Goal: Use online tool/utility

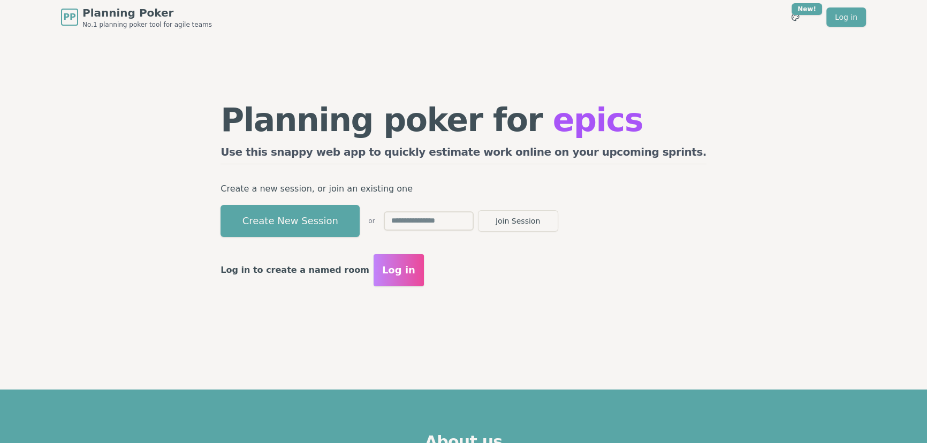
click at [359, 215] on button "Create New Session" at bounding box center [289, 221] width 139 height 32
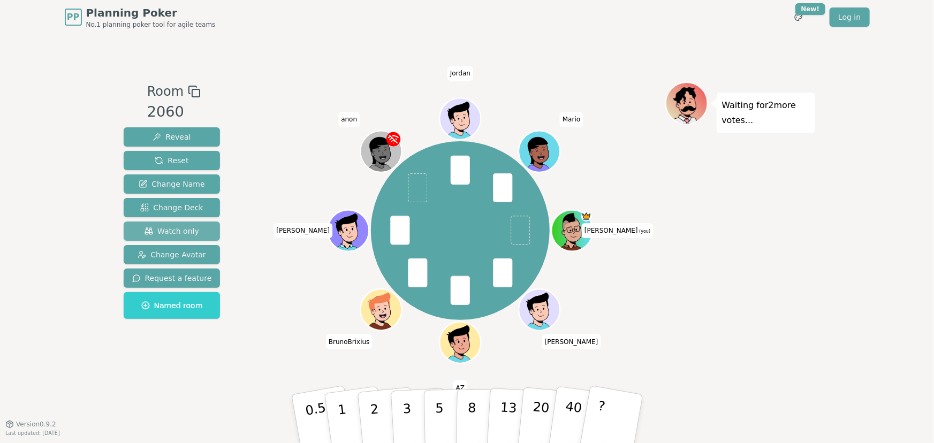
click at [162, 229] on span "Watch only" at bounding box center [171, 231] width 55 height 11
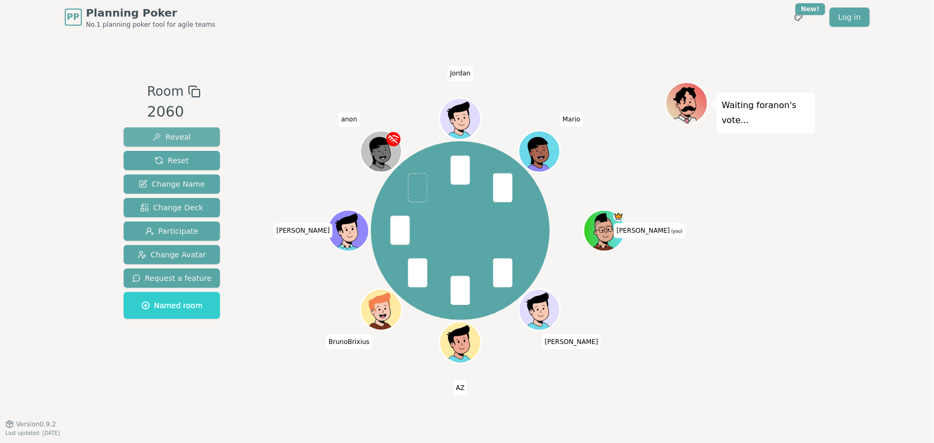
click at [177, 133] on span "Reveal" at bounding box center [172, 137] width 38 height 11
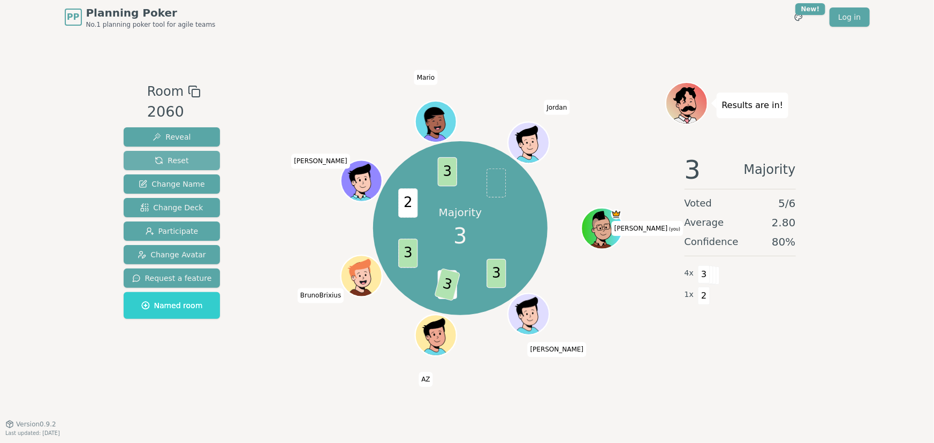
click at [167, 157] on span "Reset" at bounding box center [172, 160] width 34 height 11
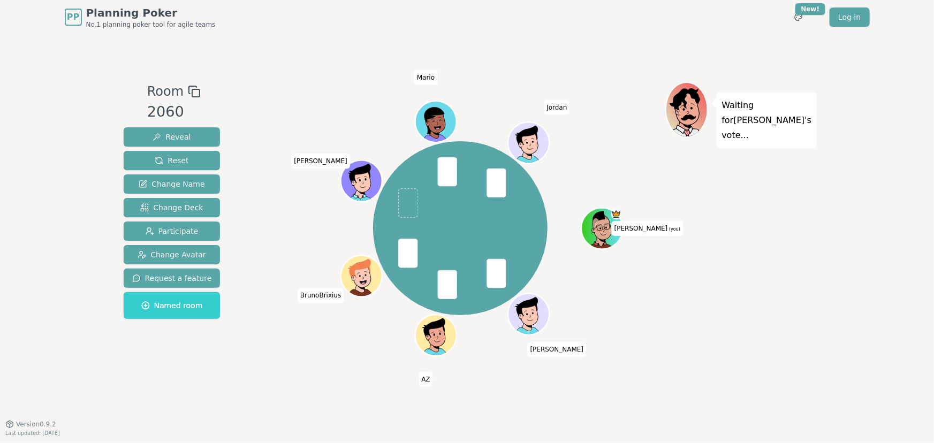
click at [339, 364] on div "[PERSON_NAME] (you) [PERSON_NAME] AZ BrunoBrixius [PERSON_NAME]" at bounding box center [460, 229] width 409 height 294
click at [350, 48] on div "Room 2060 Reveal Reset Change Name Change Deck Participate Change Avatar Reques…" at bounding box center [467, 229] width 696 height 390
click at [287, 105] on div "[PERSON_NAME] (you) [PERSON_NAME] AZ BrunoBrixius [PERSON_NAME]" at bounding box center [460, 228] width 409 height 254
click at [183, 136] on span "Reveal" at bounding box center [172, 137] width 38 height 11
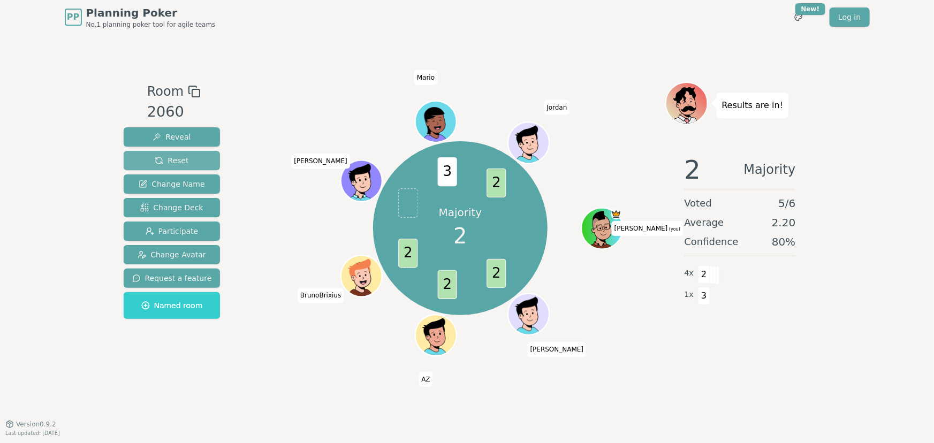
click at [159, 158] on span "Reset" at bounding box center [172, 160] width 34 height 11
